Goal: Task Accomplishment & Management: Manage account settings

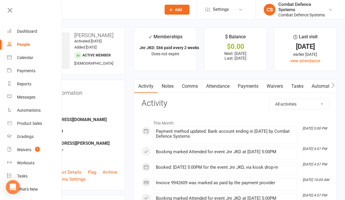
click at [32, 54] on link "Calendar" at bounding box center [34, 57] width 55 height 13
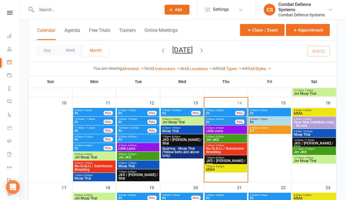
scroll to position [180, 0]
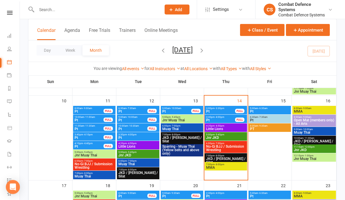
click at [232, 156] on span "7:00pm - 8:00pm" at bounding box center [226, 156] width 40 height 3
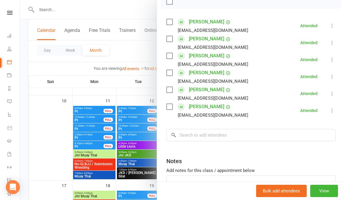
scroll to position [108, 0]
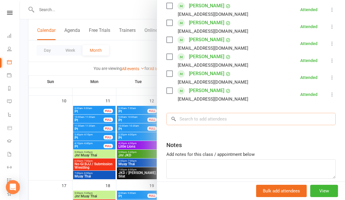
click at [232, 121] on input "search" at bounding box center [251, 119] width 169 height 12
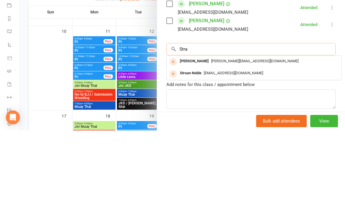
type input "Stra"
click at [204, 139] on div "Struan Noble" at bounding box center [191, 143] width 26 height 8
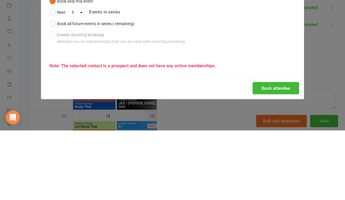
scroll to position [250, 0]
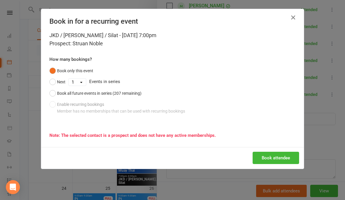
click at [278, 155] on button "Book attendee" at bounding box center [276, 158] width 47 height 12
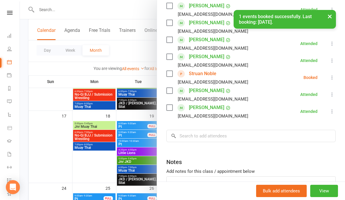
click at [335, 77] on icon at bounding box center [333, 78] width 6 height 6
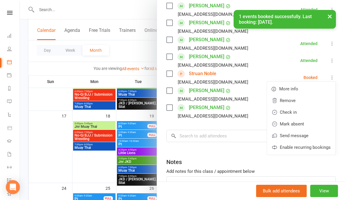
click at [302, 114] on link "Check in" at bounding box center [301, 113] width 68 height 12
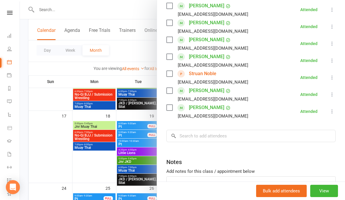
click at [58, 143] on div at bounding box center [182, 100] width 325 height 200
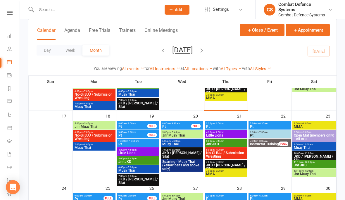
click at [13, 10] on nav "Clubworx Dashboard People Calendar Payments Reports Messages Automations Produc…" at bounding box center [10, 101] width 20 height 200
click at [9, 11] on icon at bounding box center [10, 13] width 6 height 4
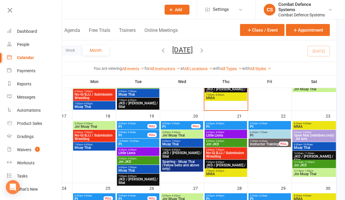
click at [35, 152] on count-badge "1" at bounding box center [36, 150] width 8 height 5
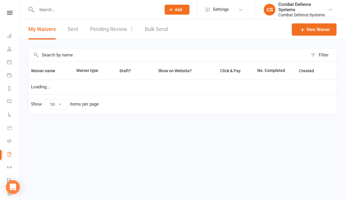
select select "25"
click at [119, 28] on link "Pending Review 1" at bounding box center [111, 29] width 43 height 20
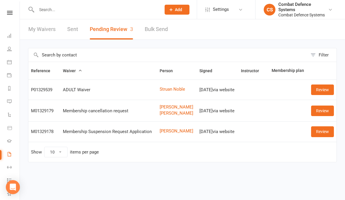
click at [320, 90] on link "Review" at bounding box center [322, 90] width 23 height 11
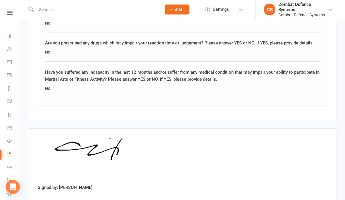
scroll to position [489, 0]
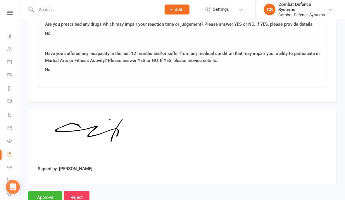
click at [50, 196] on input "Approve" at bounding box center [45, 198] width 34 height 12
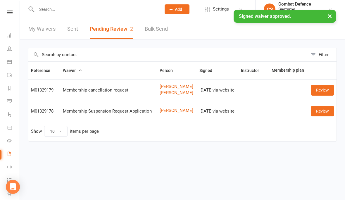
click at [10, 12] on icon at bounding box center [10, 13] width 6 height 4
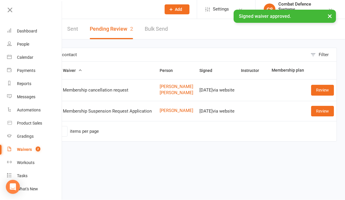
click at [35, 31] on div "Dashboard" at bounding box center [27, 31] width 20 height 5
